Goal: Task Accomplishment & Management: Use online tool/utility

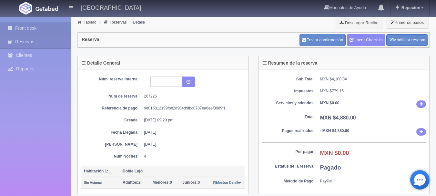
scroll to position [204, 0]
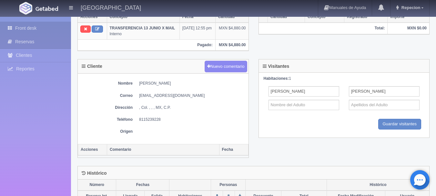
click at [31, 26] on link "Front desk" at bounding box center [35, 28] width 71 height 13
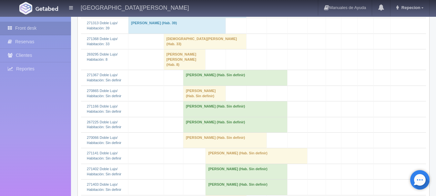
scroll to position [290, 0]
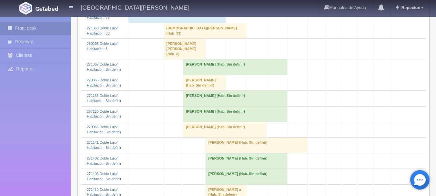
click at [219, 75] on td "[PERSON_NAME] (Hab. Sin definir)" at bounding box center [235, 66] width 104 height 15
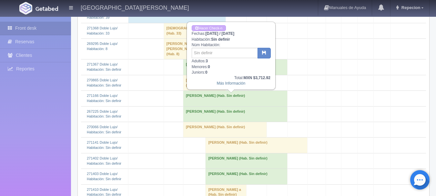
click at [219, 75] on td "[PERSON_NAME] (Hab. Sin definir)" at bounding box center [235, 66] width 104 height 15
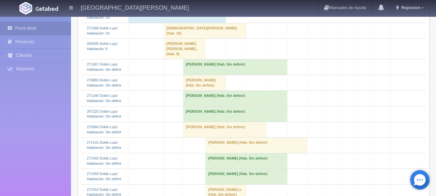
click at [203, 122] on td "Cristina Baldovinos Jimenez (Hab. Sin definir)" at bounding box center [235, 113] width 104 height 15
click at [230, 122] on td "Cristina Baldovinos Jimenez (Hab. Sin definir)" at bounding box center [235, 113] width 104 height 15
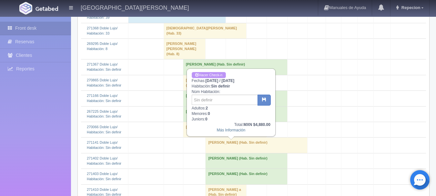
click at [212, 74] on link "Hacer Check-n" at bounding box center [208, 75] width 34 height 6
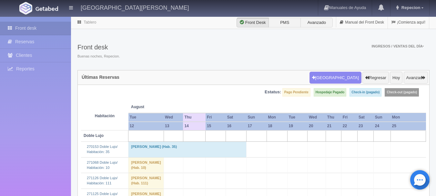
scroll to position [290, 0]
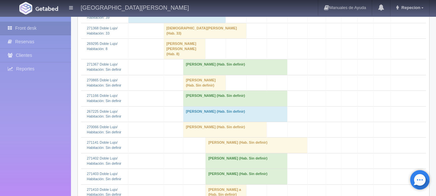
click at [207, 122] on td "Cristina Baldovinos Jimenez (Hab. Sin definir)" at bounding box center [235, 113] width 104 height 15
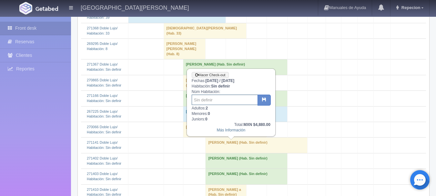
click at [204, 100] on input "text" at bounding box center [224, 99] width 66 height 10
type input "218"
click at [265, 99] on icon "button" at bounding box center [264, 99] width 4 height 4
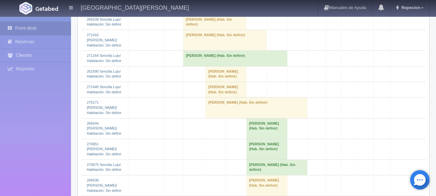
scroll to position [897, 0]
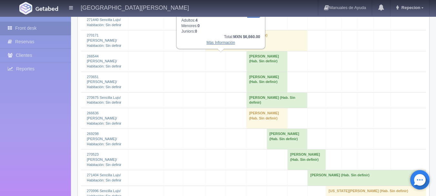
click at [214, 45] on link "Más Información" at bounding box center [220, 42] width 29 height 5
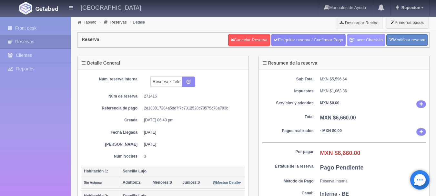
click at [364, 35] on link "Hacer Check-In" at bounding box center [366, 40] width 38 height 12
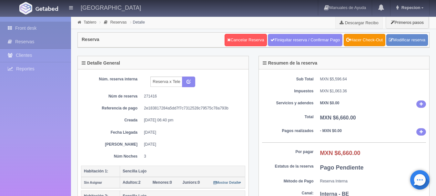
click at [26, 25] on link "Front desk" at bounding box center [35, 28] width 71 height 13
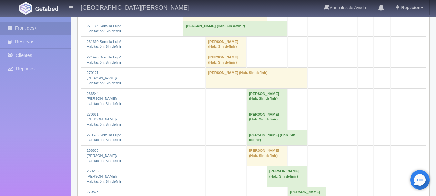
scroll to position [870, 0]
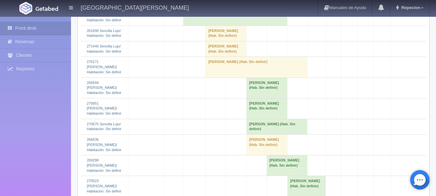
click at [196, 10] on td "Felipe Casillas (Hab. Sin definir)" at bounding box center [224, -1] width 83 height 21
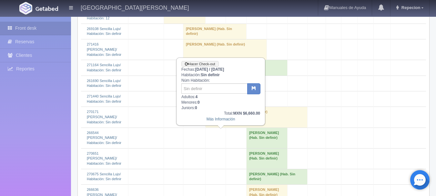
scroll to position [806, 0]
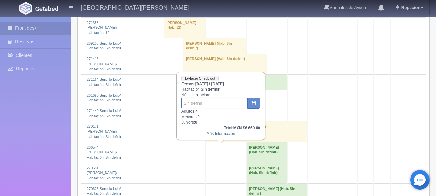
click at [196, 102] on input "text" at bounding box center [214, 103] width 66 height 10
type input "201/203"
click at [255, 101] on icon "button" at bounding box center [253, 102] width 4 height 4
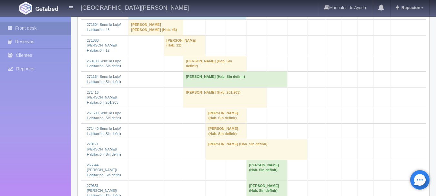
scroll to position [870, 0]
